Goal: Go to known website: Access a specific website the user already knows

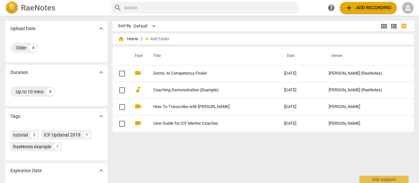
scroll to position [24, 0]
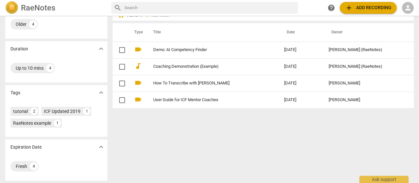
click at [407, 6] on span "person" at bounding box center [408, 8] width 8 height 8
click at [406, 14] on li "Login" at bounding box center [403, 16] width 24 height 16
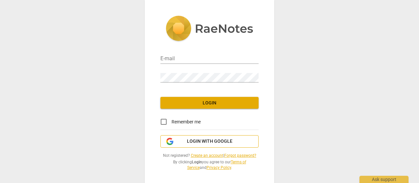
click at [218, 140] on span "Login with Google" at bounding box center [210, 141] width 46 height 7
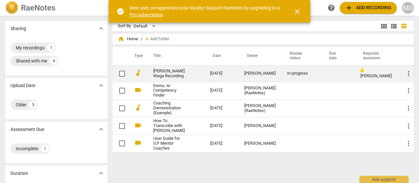
click at [221, 73] on td "[DATE]" at bounding box center [222, 73] width 34 height 17
